Goal: Task Accomplishment & Management: Manage account settings

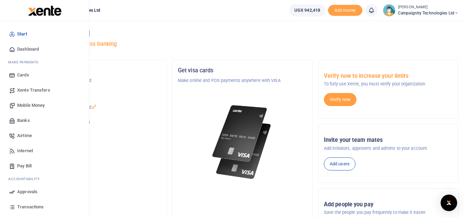
click at [34, 209] on span "Transactions" at bounding box center [30, 206] width 26 height 7
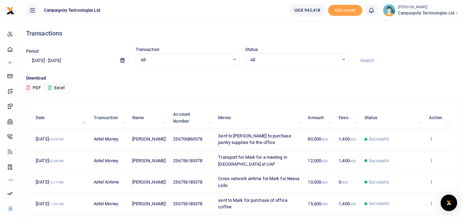
click at [73, 63] on input "[DATE] - [DATE]" at bounding box center [70, 61] width 89 height 12
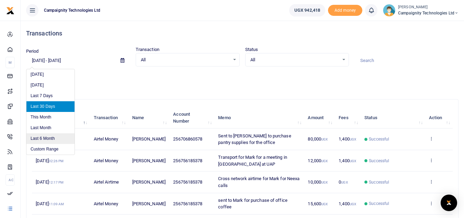
click at [55, 136] on li "Last 6 Month" at bounding box center [50, 138] width 48 height 11
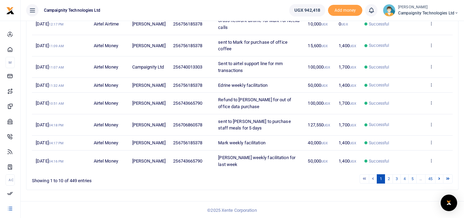
scroll to position [172, 0]
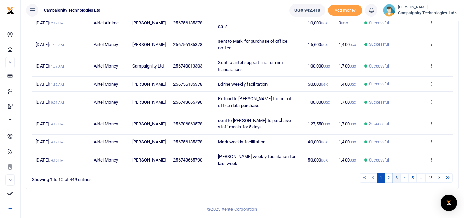
click at [395, 177] on link "3" at bounding box center [397, 177] width 8 height 9
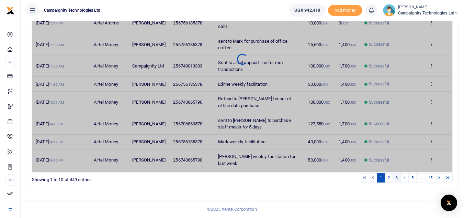
scroll to position [166, 0]
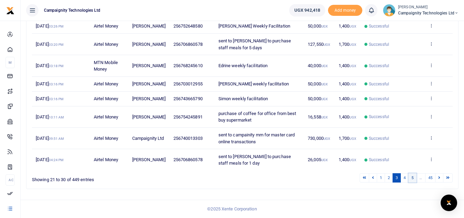
click at [411, 178] on link "5" at bounding box center [413, 177] width 8 height 9
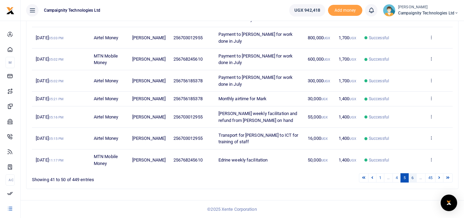
click at [413, 177] on link "6" at bounding box center [413, 177] width 8 height 9
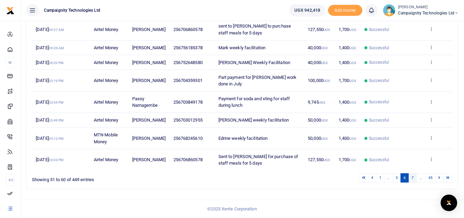
click at [414, 178] on link "7" at bounding box center [413, 177] width 8 height 9
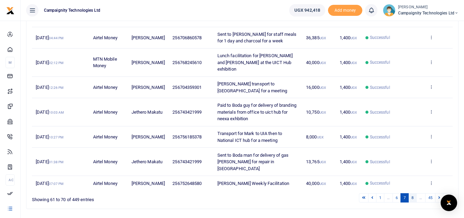
click at [413, 196] on link "8" at bounding box center [413, 197] width 8 height 9
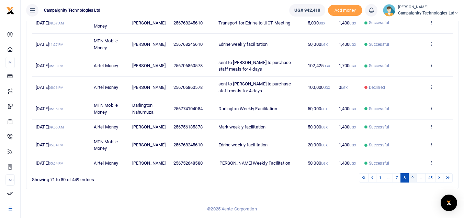
drag, startPoint x: 413, startPoint y: 196, endPoint x: 415, endPoint y: 183, distance: 12.5
click at [415, 183] on div "Search: Date Transaction Name Account Number Memo Amount Fees Status Action 15t…" at bounding box center [242, 63] width 438 height 261
click at [415, 182] on link "9" at bounding box center [413, 177] width 8 height 9
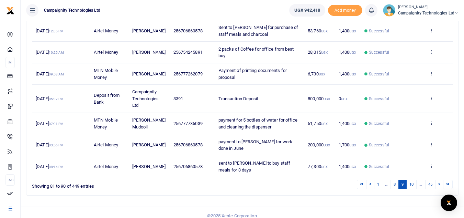
click at [415, 183] on link "10" at bounding box center [412, 183] width 10 height 9
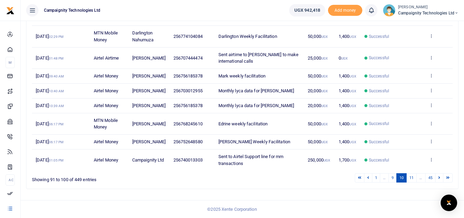
click at [415, 183] on div "Search: Date Transaction Name Account Number Memo Amount Fees Status Action 7th…" at bounding box center [242, 71] width 432 height 234
click at [413, 182] on link "11" at bounding box center [412, 177] width 10 height 9
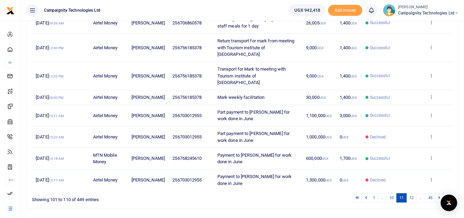
click at [413, 193] on link "12" at bounding box center [412, 197] width 10 height 9
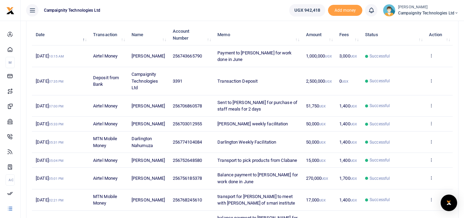
scroll to position [0, 0]
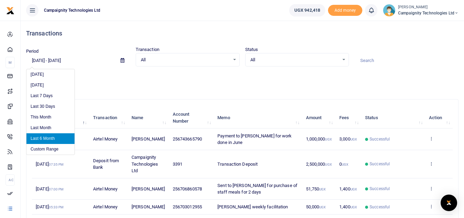
click at [62, 63] on input "02/21/2025 - 08/21/2025" at bounding box center [70, 61] width 89 height 12
click at [55, 124] on li "Last Month" at bounding box center [50, 127] width 48 height 11
type input "07/01/2025 - 07/31/2025"
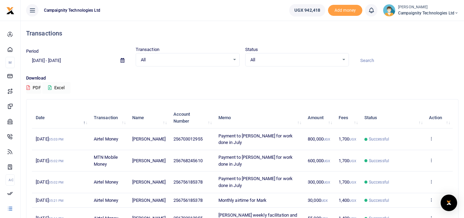
click at [59, 89] on button "Excel" at bounding box center [56, 88] width 28 height 12
